Goal: Transaction & Acquisition: Purchase product/service

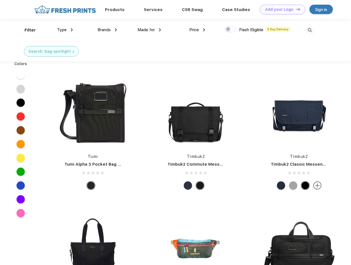
click at [280, 9] on link "Add your Logo Design Tool" at bounding box center [282, 10] width 45 height 10
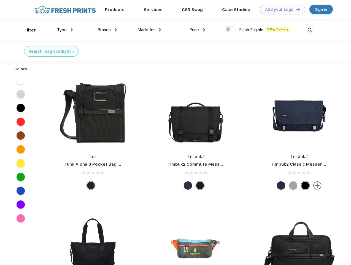
click at [0, 0] on div "Design Tool" at bounding box center [0, 0] width 0 height 0
click at [296, 9] on link "Add your Logo Design Tool" at bounding box center [282, 10] width 45 height 10
click at [26, 30] on div "Filter" at bounding box center [30, 30] width 11 height 6
click at [65, 30] on span "Type" at bounding box center [62, 29] width 10 height 5
click at [107, 30] on span "Brands" at bounding box center [104, 29] width 13 height 5
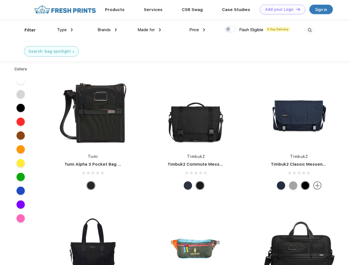
click at [149, 30] on span "Made for" at bounding box center [145, 29] width 17 height 5
click at [197, 30] on span "Price" at bounding box center [194, 29] width 10 height 5
click at [230, 29] on div at bounding box center [230, 29] width 11 height 6
click at [228, 29] on input "checkbox" at bounding box center [227, 28] width 4 height 4
click at [310, 30] on img at bounding box center [309, 30] width 9 height 9
